Goal: Transaction & Acquisition: Book appointment/travel/reservation

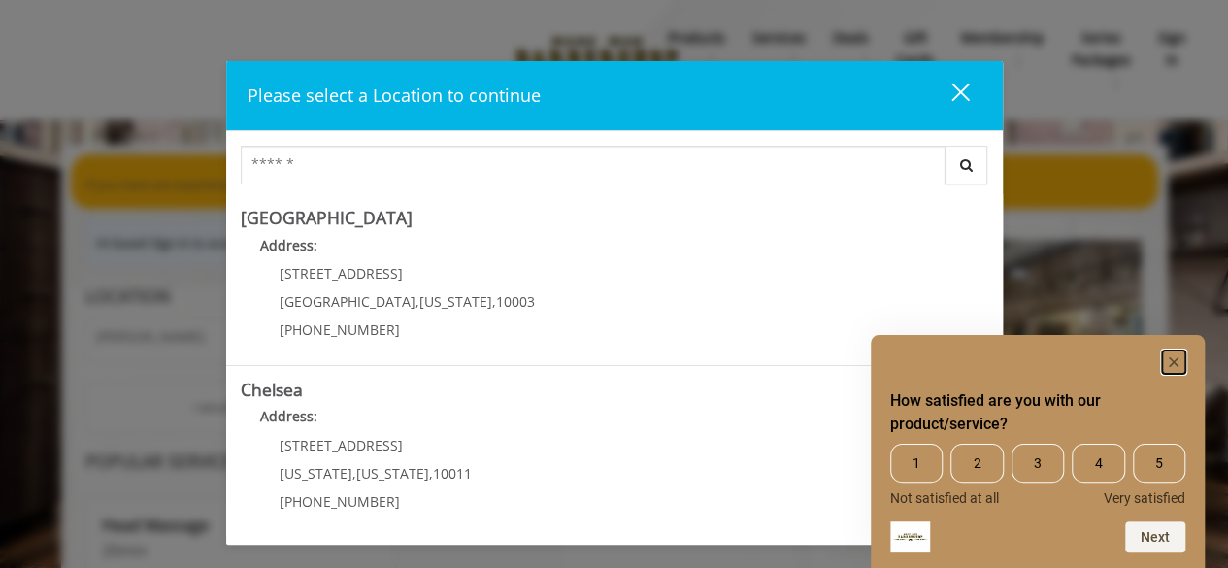
click at [1177, 360] on rect "Hide survey" at bounding box center [1173, 361] width 23 height 23
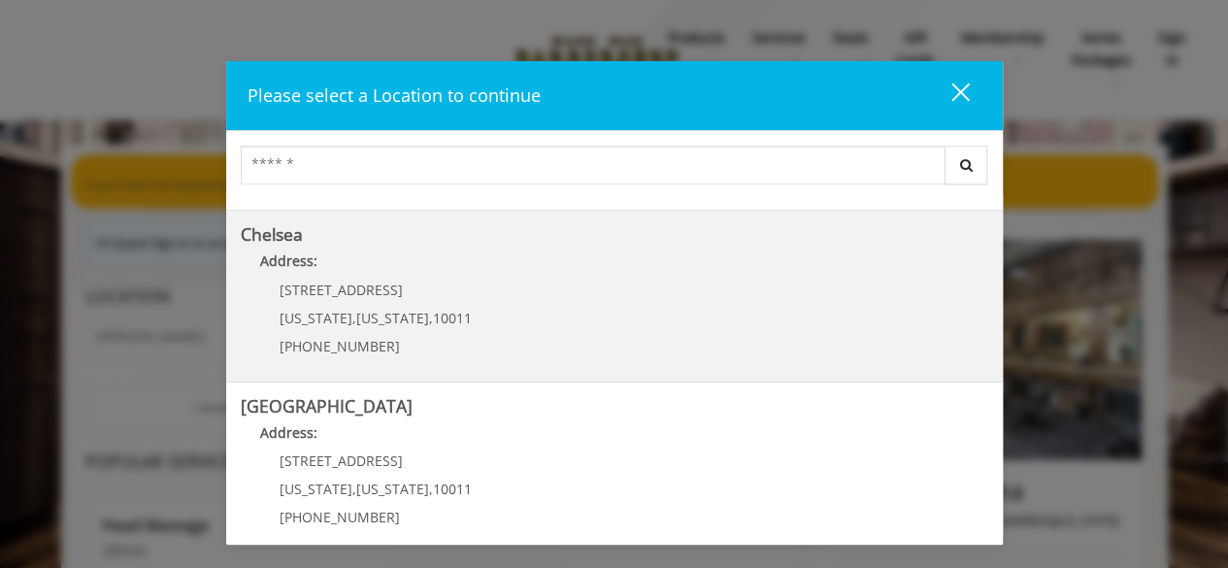
scroll to position [126, 0]
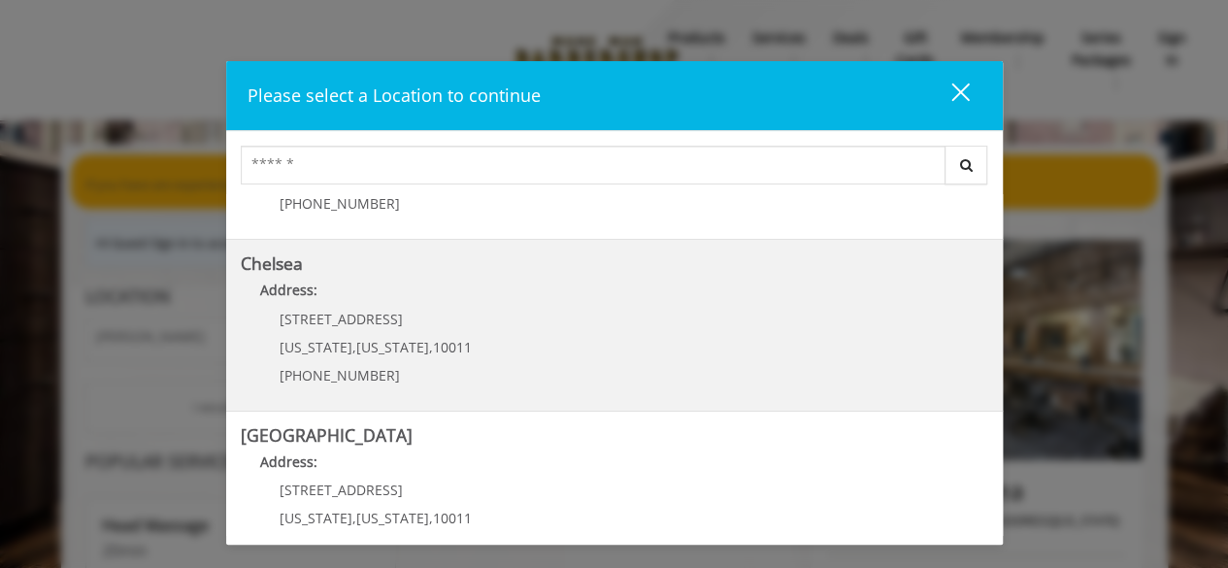
click at [384, 267] on h5 "Chelsea" at bounding box center [615, 263] width 748 height 18
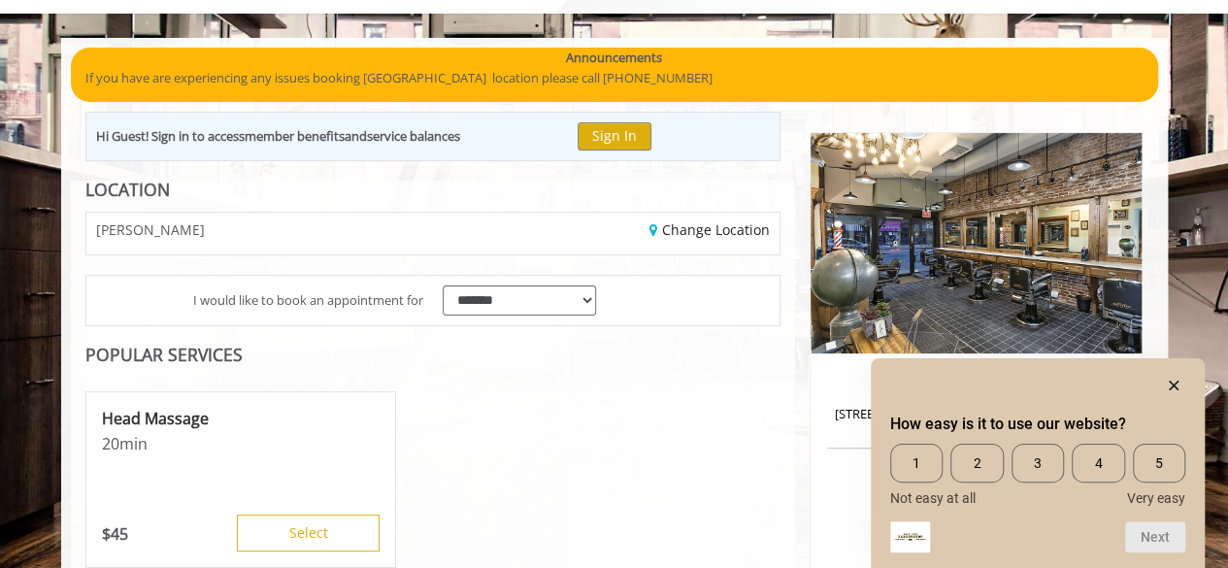
scroll to position [194, 0]
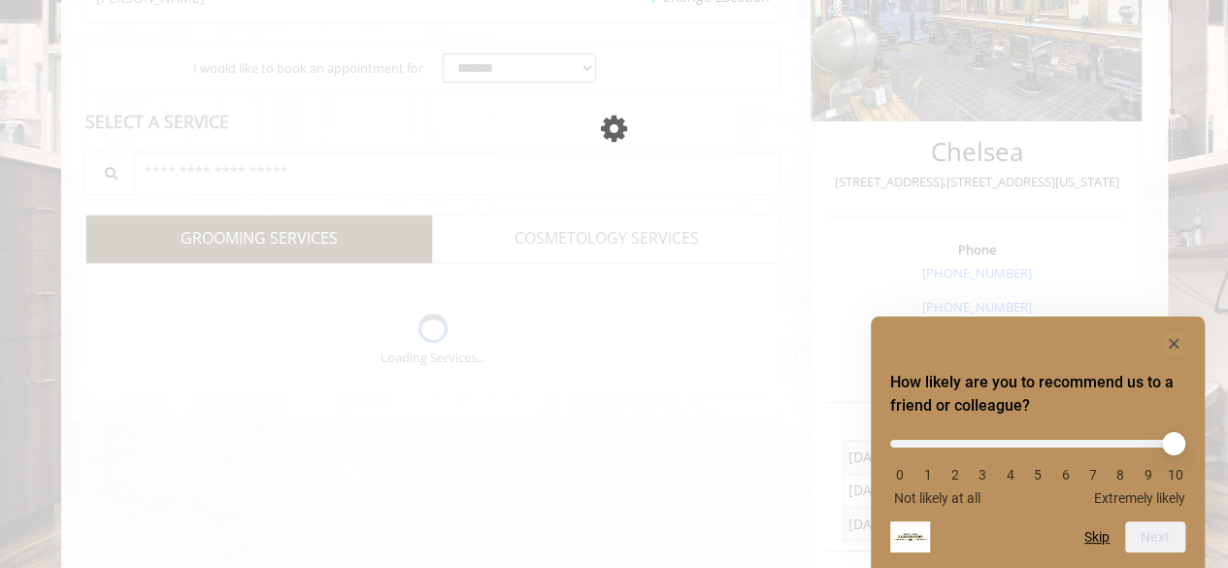
scroll to position [339, 0]
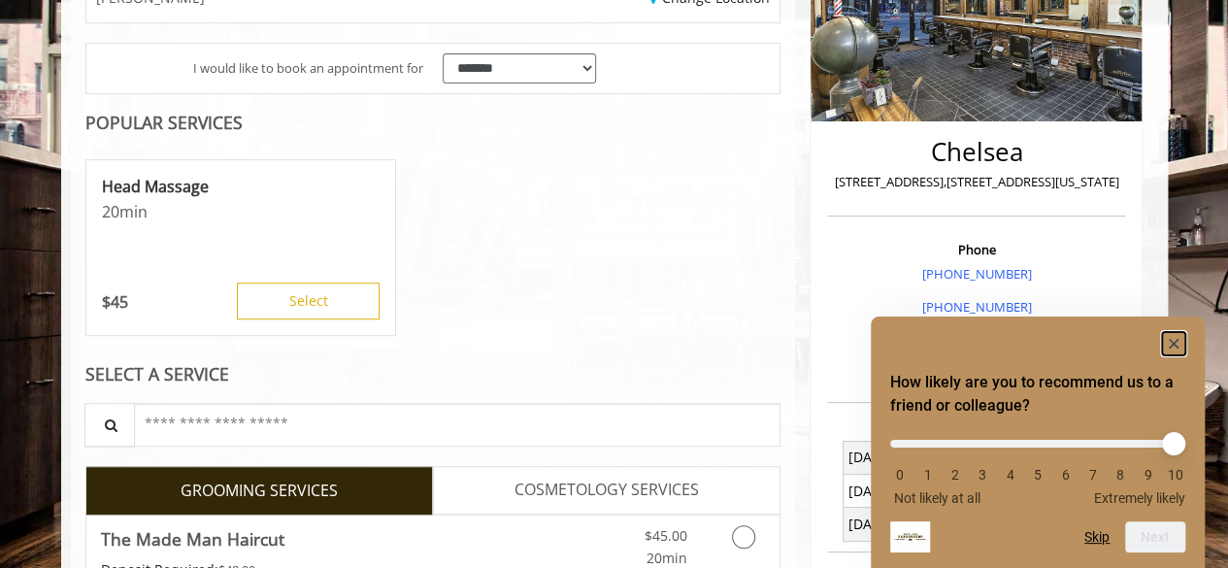
click at [1178, 337] on rect "Hide survey" at bounding box center [1173, 343] width 23 height 23
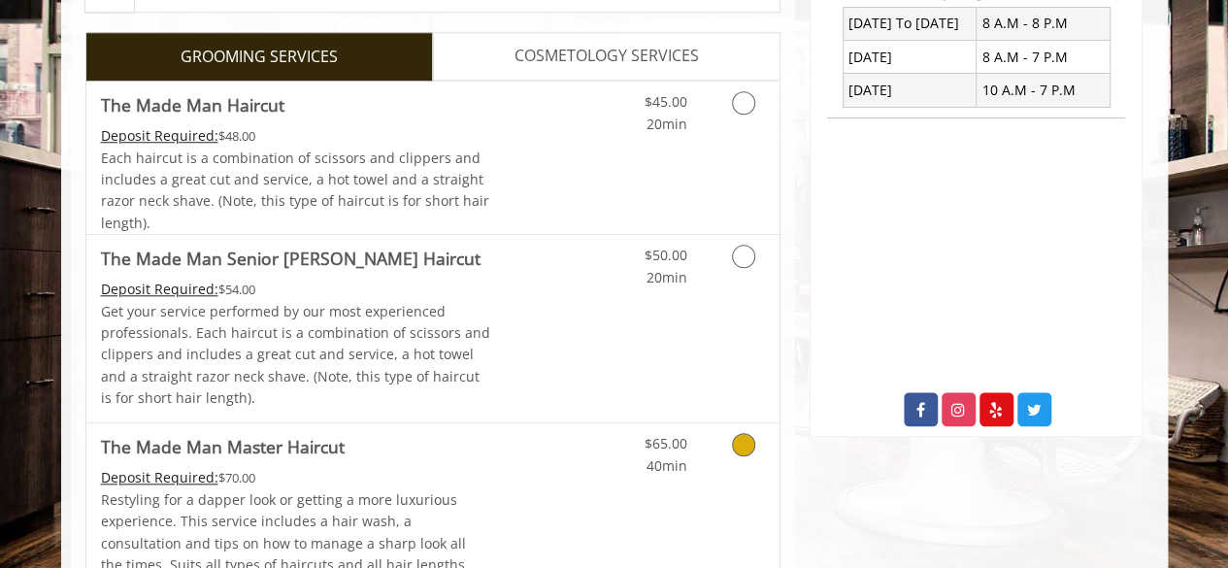
scroll to position [727, 0]
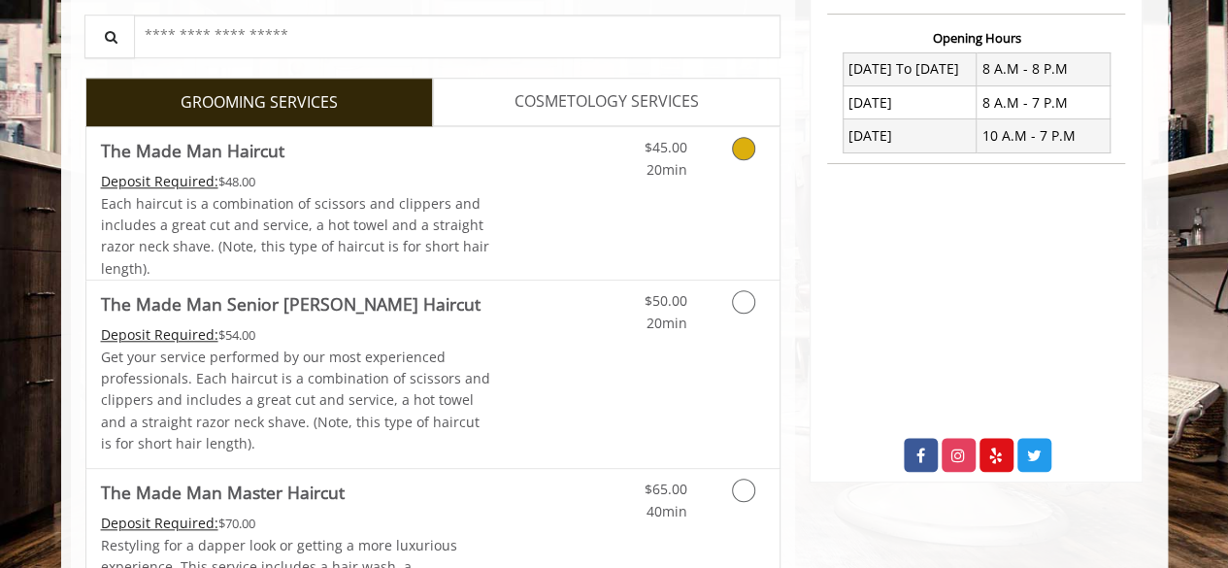
click at [748, 137] on icon "Grooming services" at bounding box center [743, 148] width 23 height 23
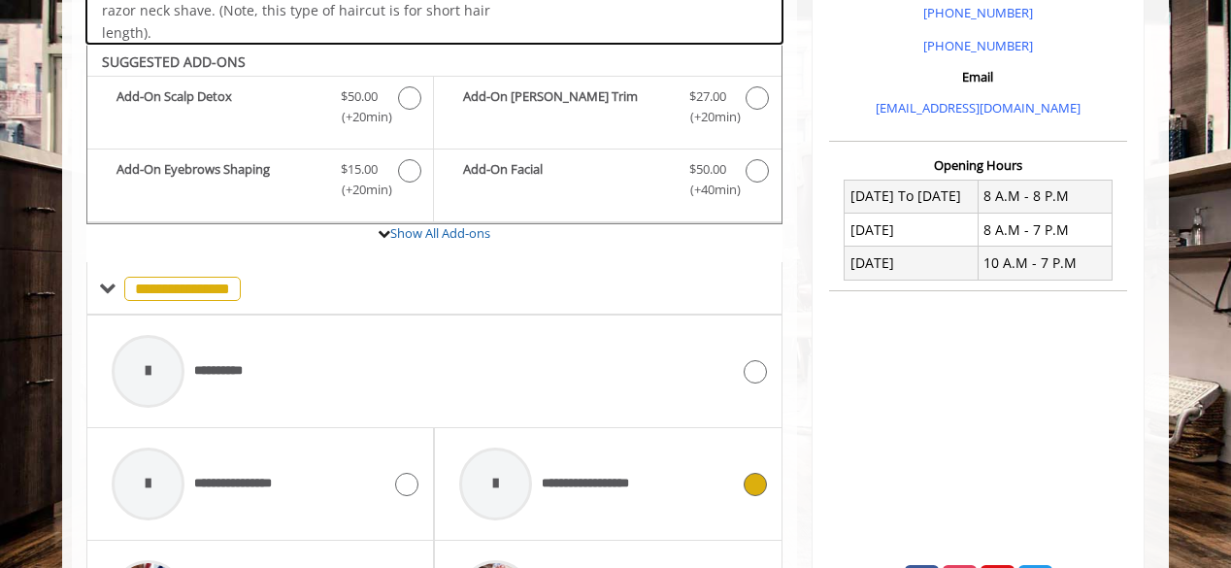
scroll to position [738, 0]
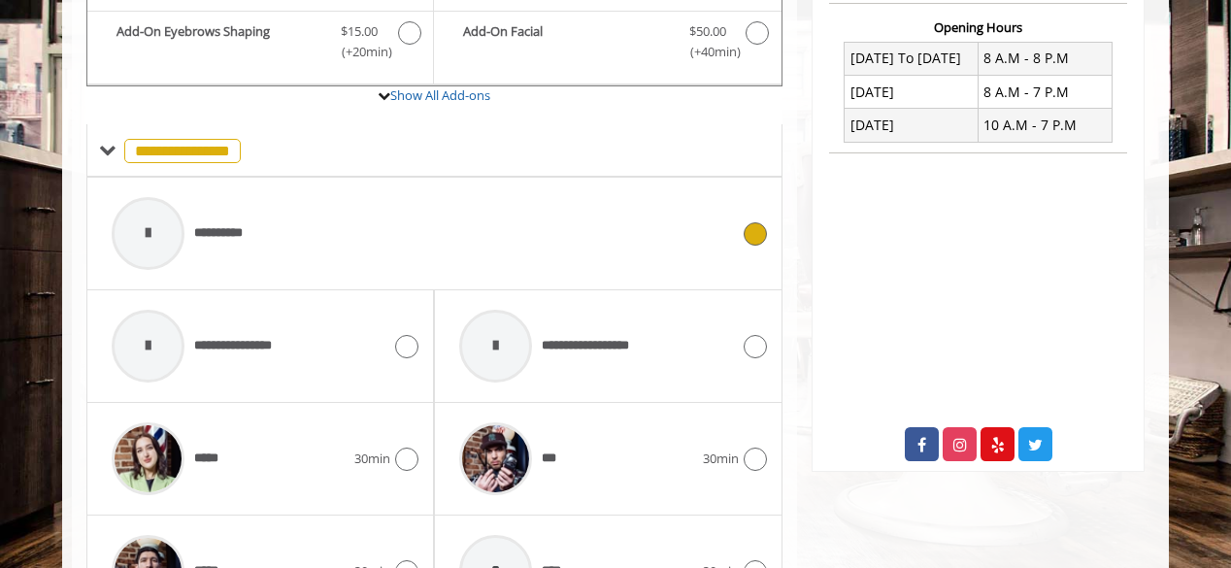
click at [242, 230] on span "**********" at bounding box center [227, 233] width 66 height 20
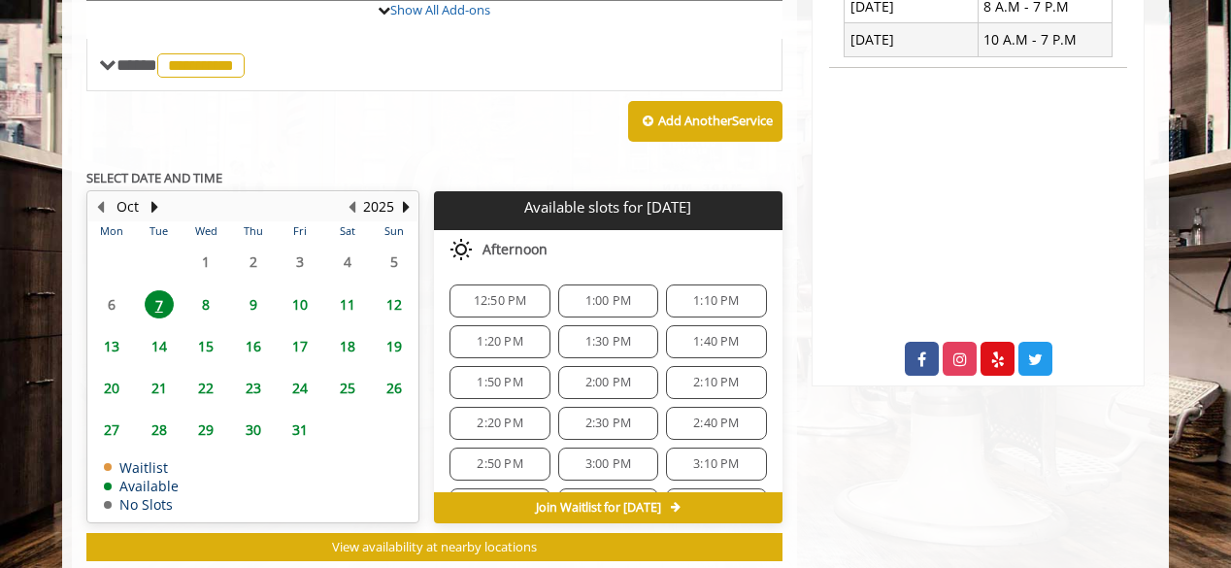
scroll to position [835, 0]
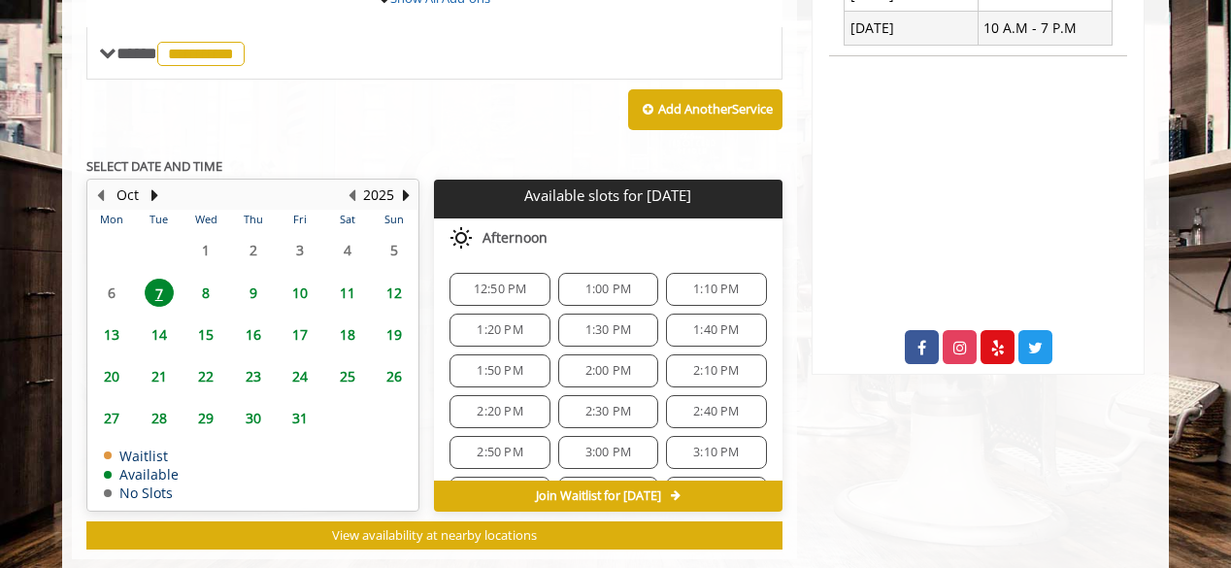
click at [612, 283] on span "1:00 PM" at bounding box center [608, 290] width 46 height 16
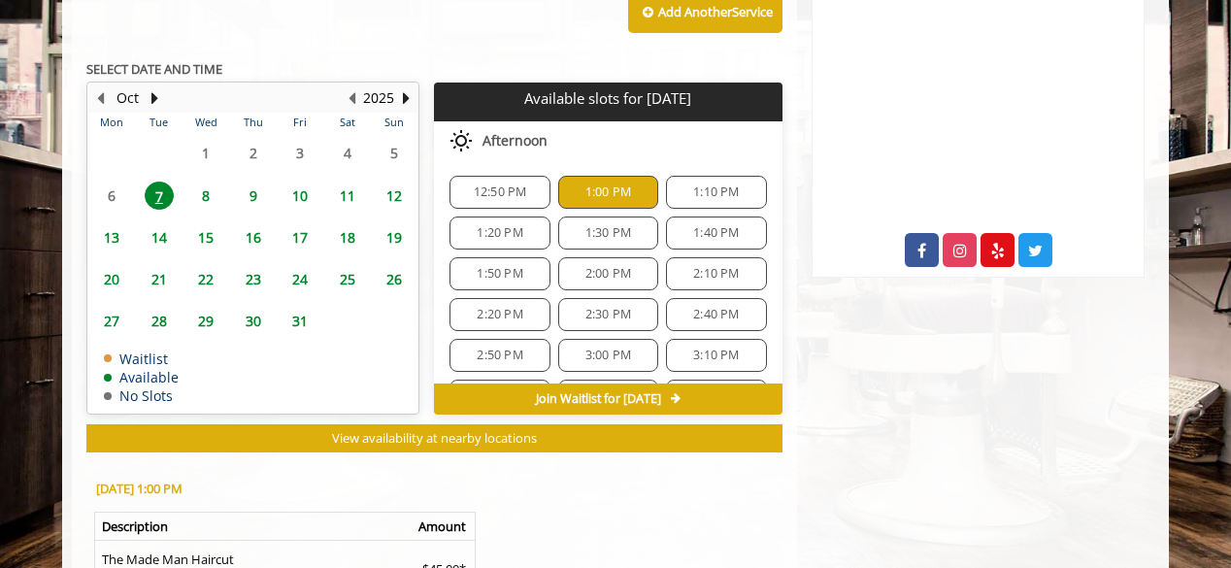
scroll to position [926, 0]
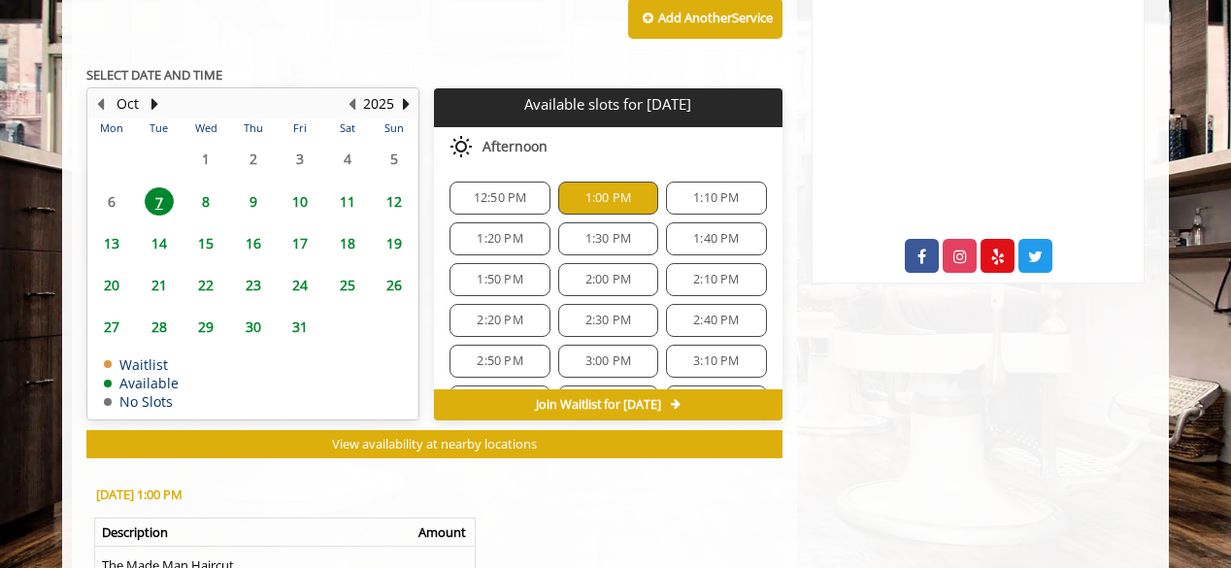
click at [693, 191] on span "1:10 PM" at bounding box center [716, 198] width 46 height 16
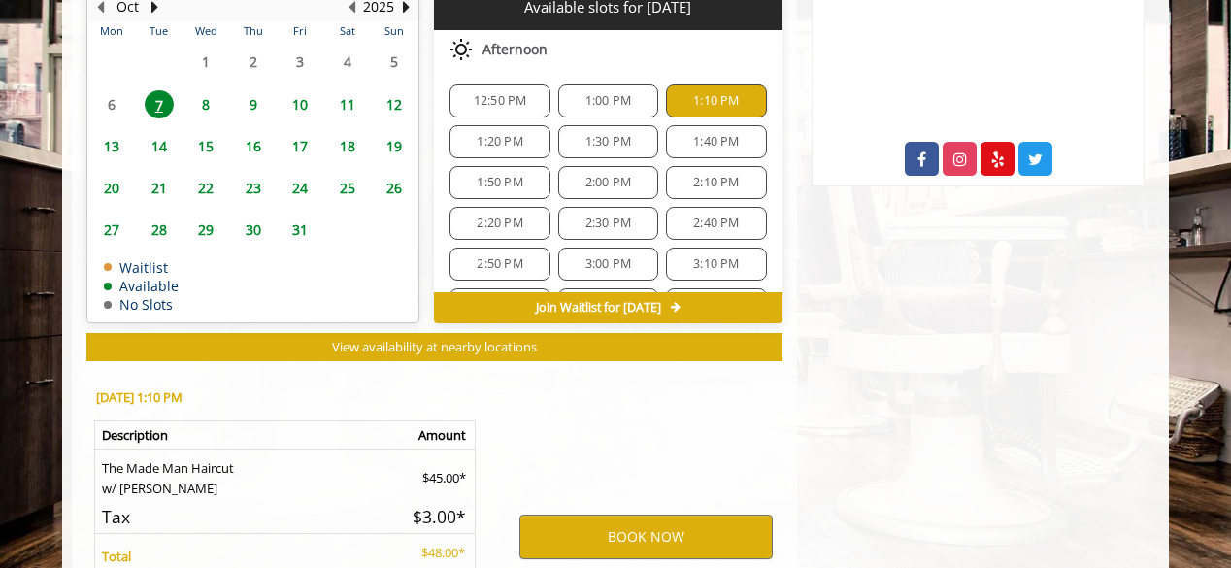
click at [515, 134] on span "1:20 PM" at bounding box center [500, 142] width 46 height 16
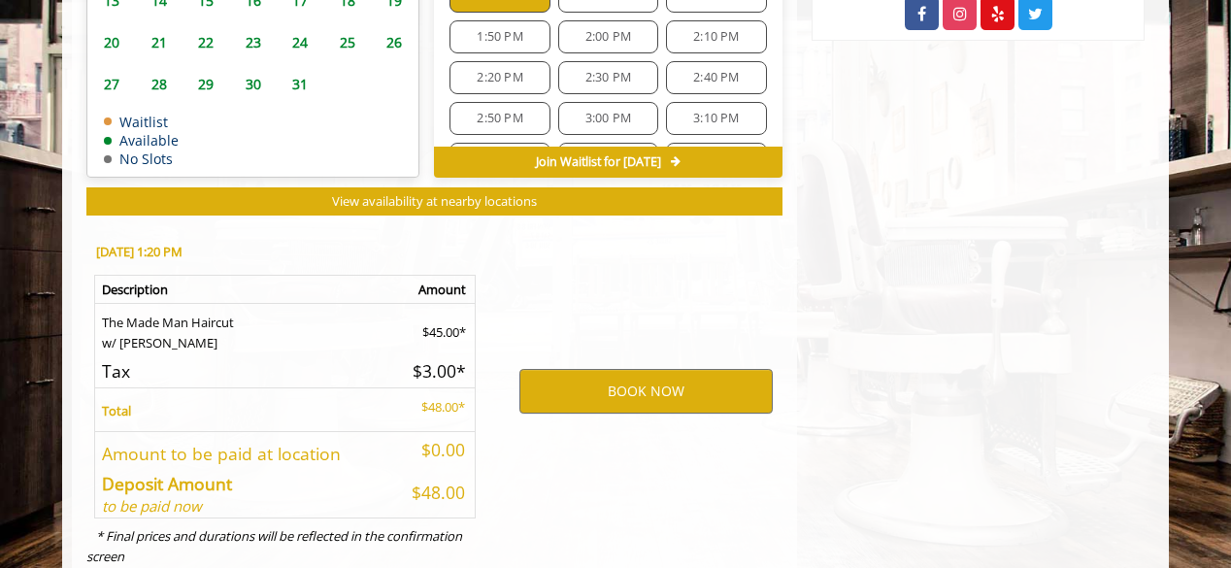
scroll to position [1217, 0]
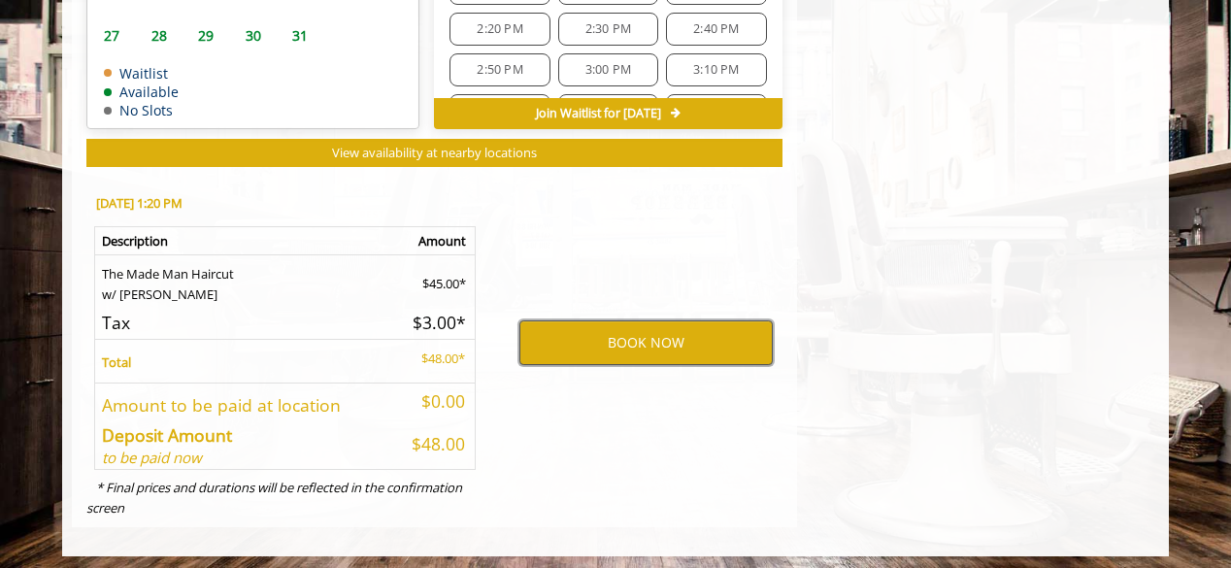
click at [619, 345] on button "BOOK NOW" at bounding box center [645, 342] width 253 height 45
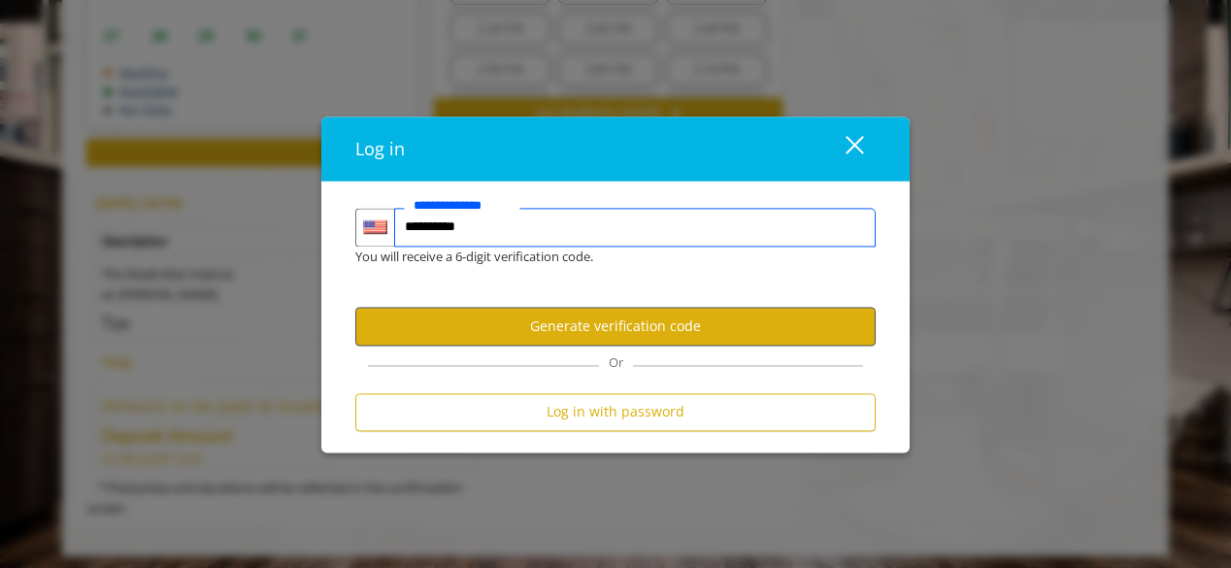
type input "**********"
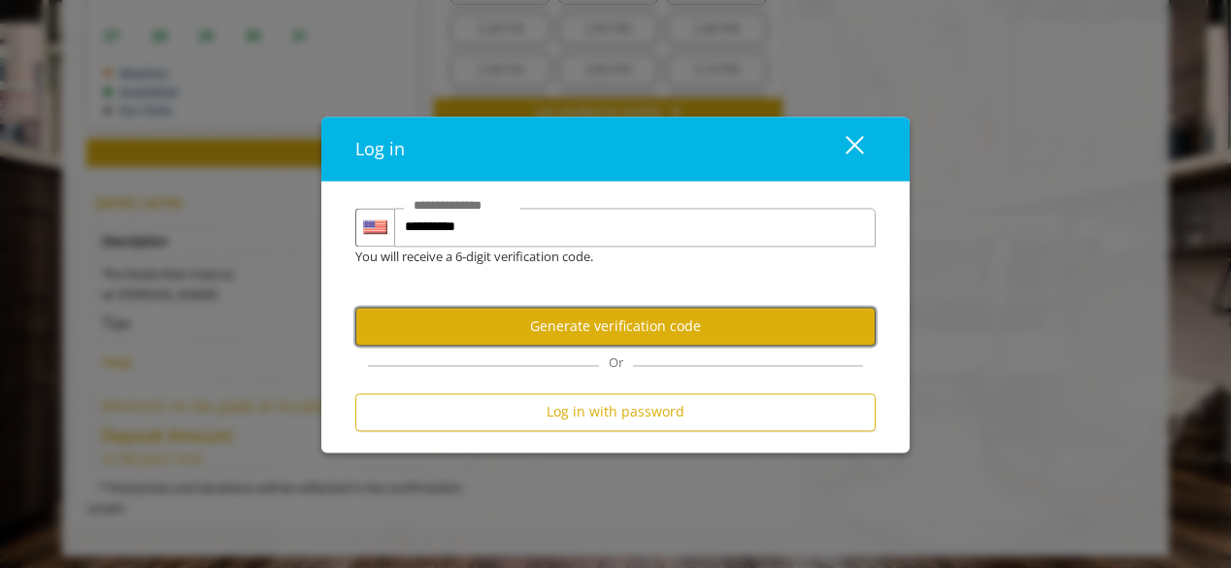
click at [657, 317] on button "Generate verification code" at bounding box center [615, 327] width 520 height 38
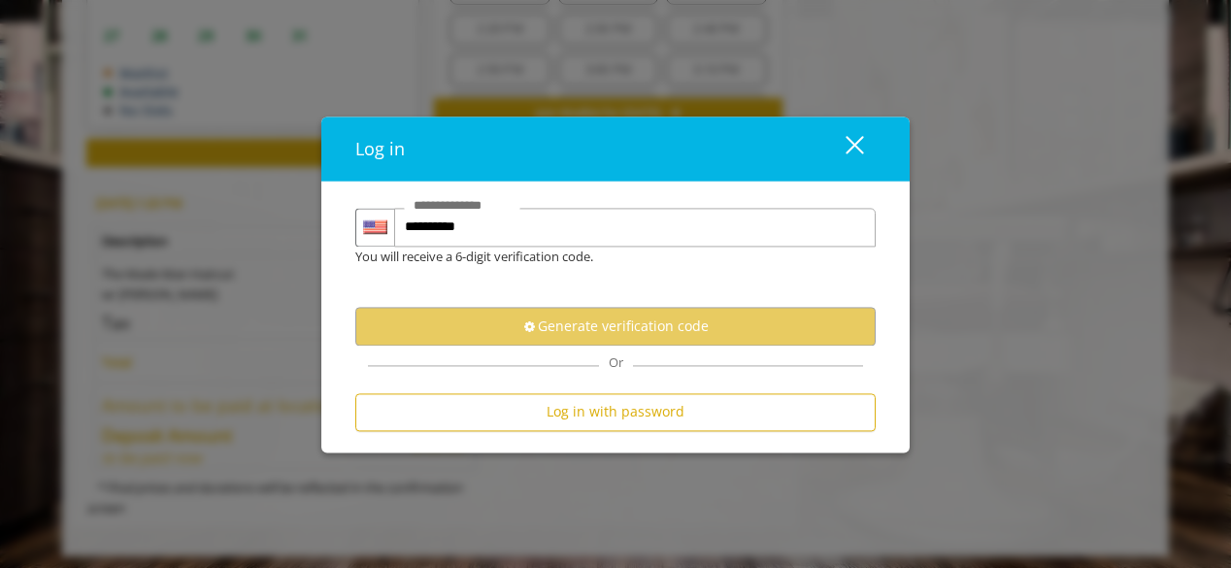
scroll to position [0, 0]
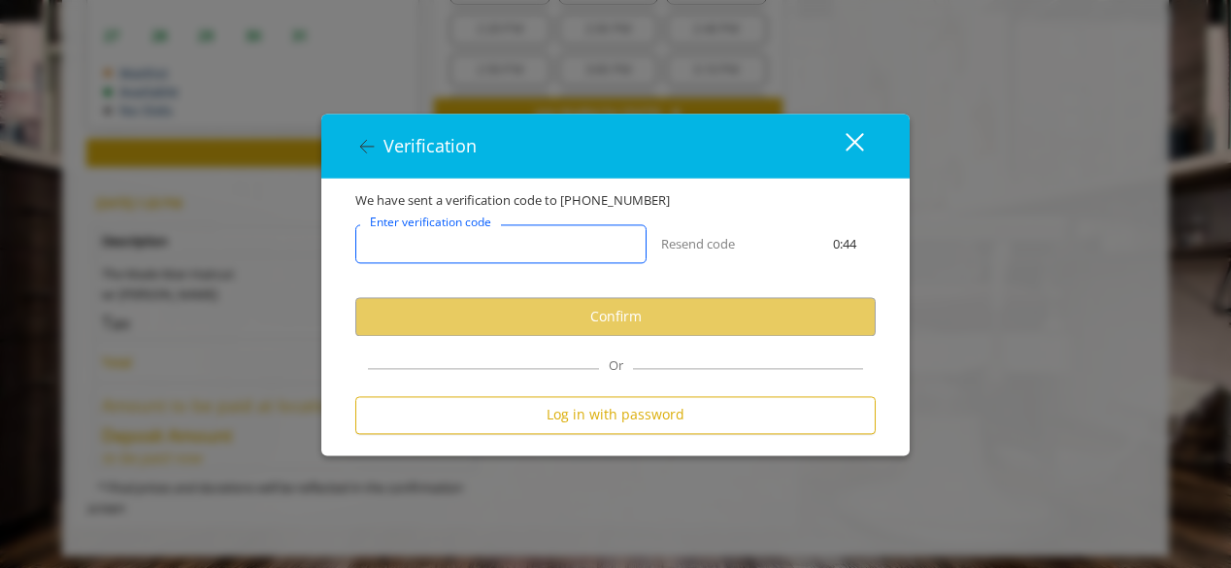
click at [522, 251] on input "Enter verification code" at bounding box center [500, 244] width 291 height 39
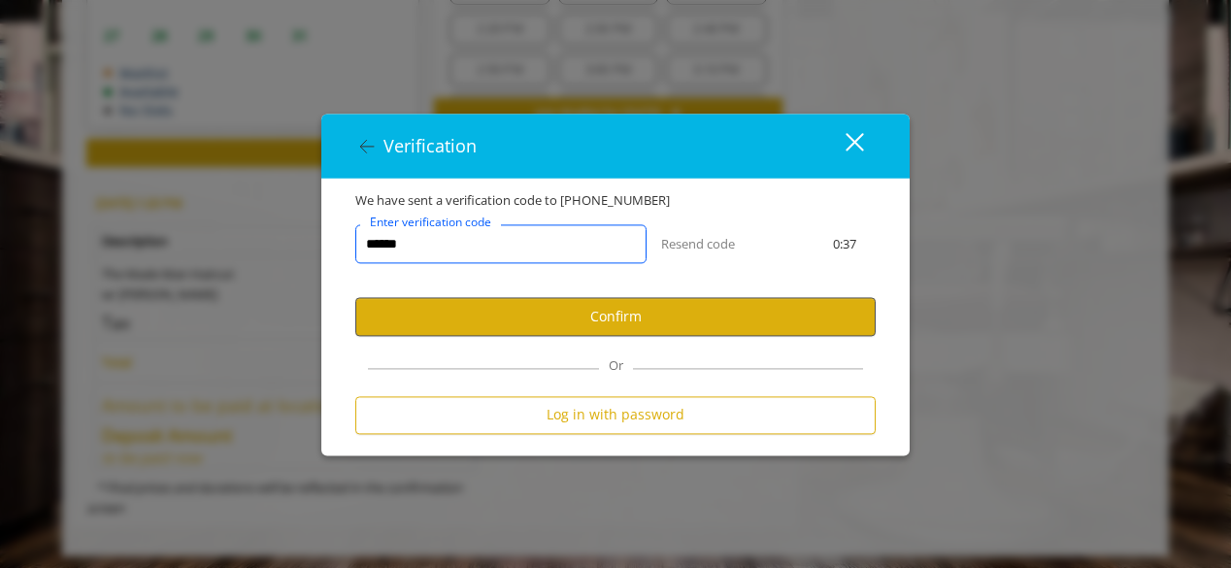
type input "******"
click at [563, 322] on button "Confirm" at bounding box center [615, 317] width 520 height 38
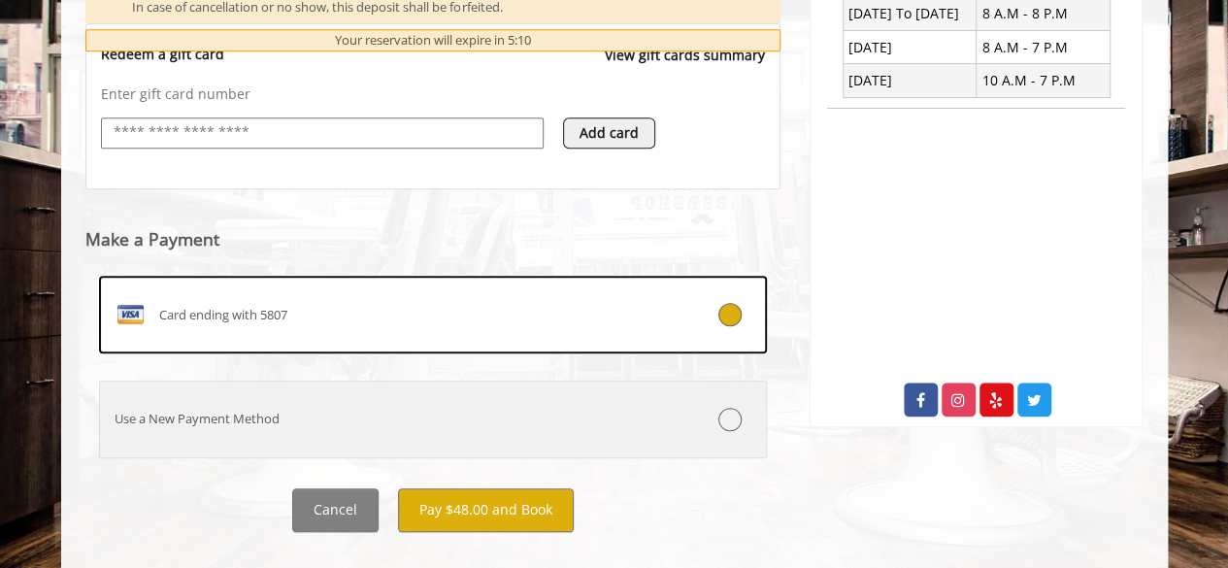
scroll to position [811, 0]
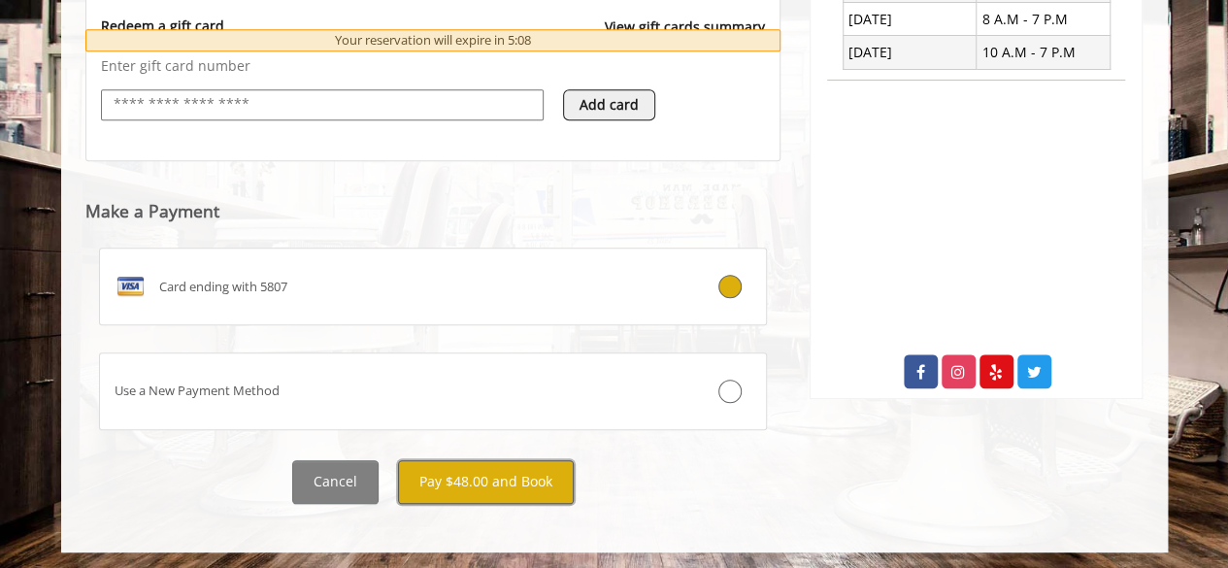
click at [503, 477] on button "Pay $48.00 and Book" at bounding box center [486, 482] width 176 height 44
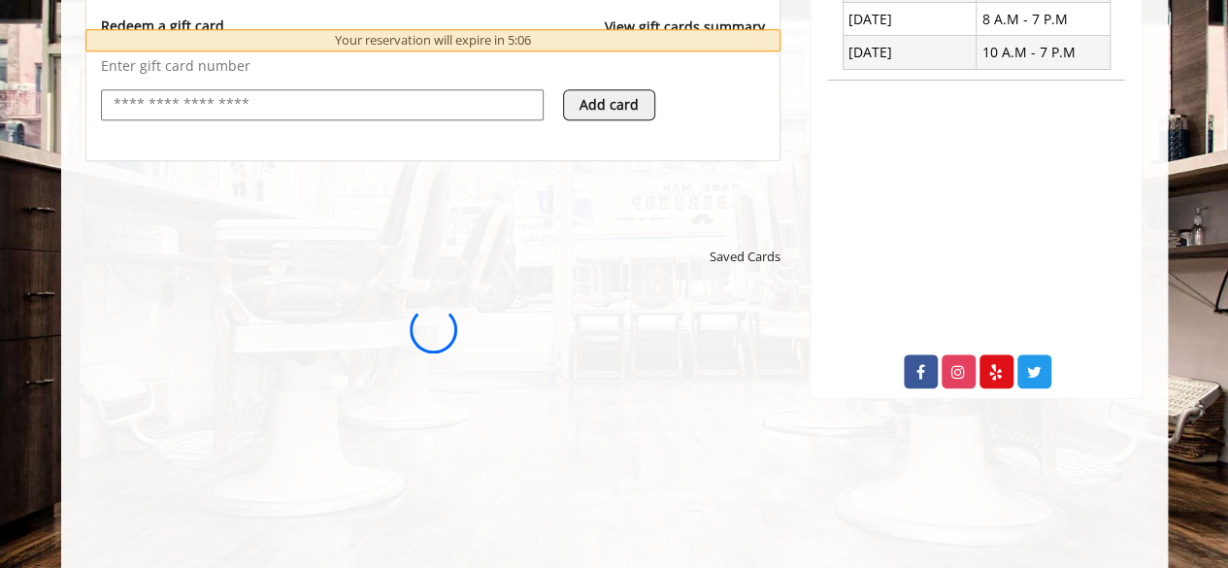
scroll to position [0, 0]
